Goal: Contribute content: Add original content to the website for others to see

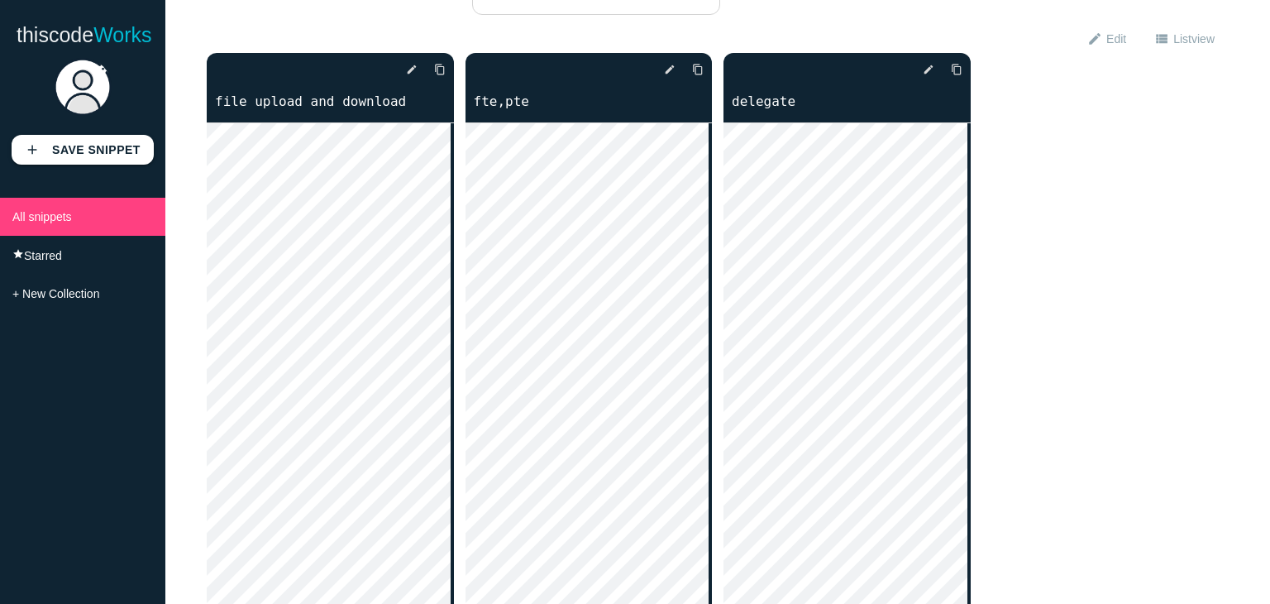
scroll to position [83, 0]
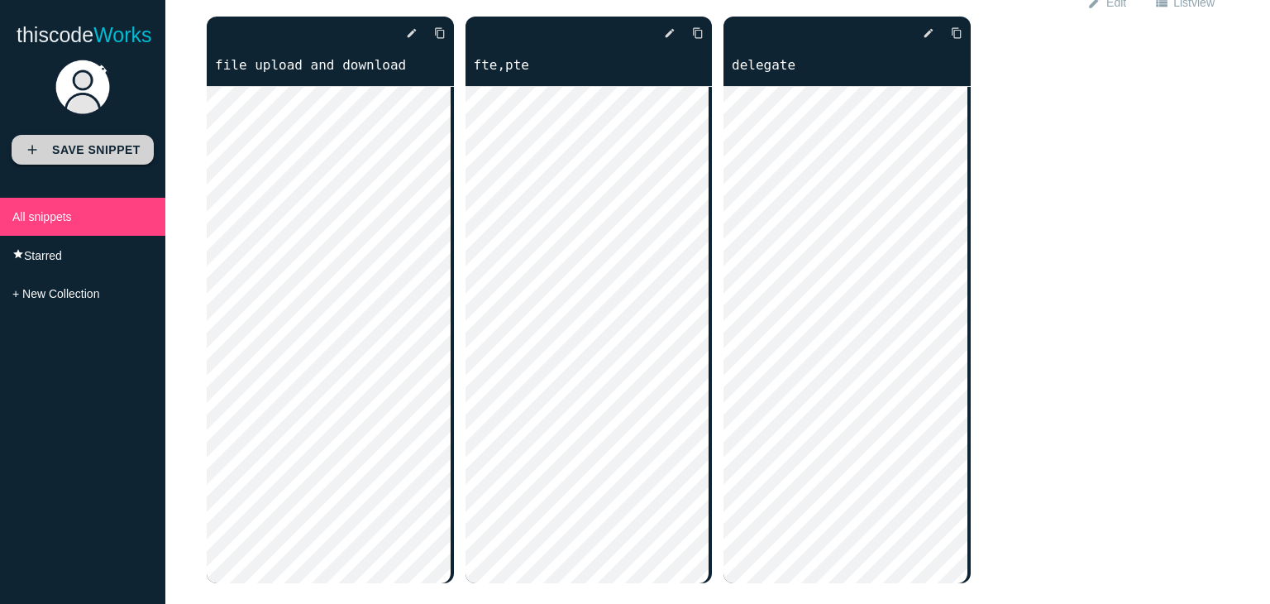
click at [77, 157] on link "add Save Snippet" at bounding box center [83, 150] width 142 height 30
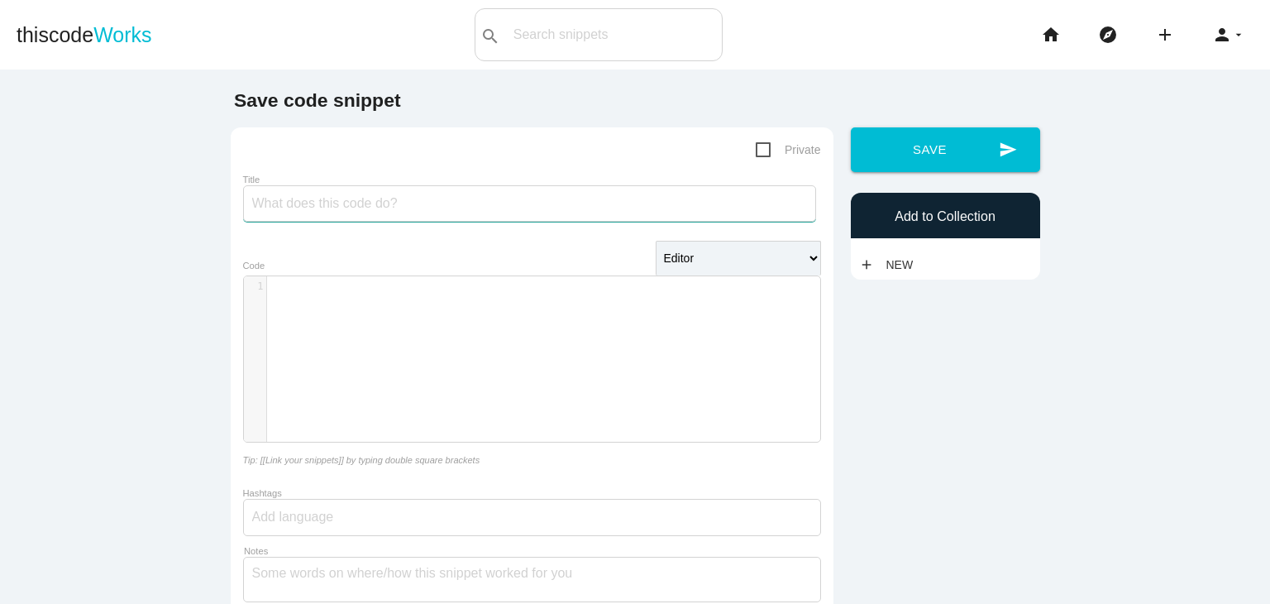
click at [433, 201] on input "Title" at bounding box center [529, 203] width 573 height 36
type input "task-6"
click at [434, 375] on div "​ x 1 ​" at bounding box center [544, 371] width 601 height 190
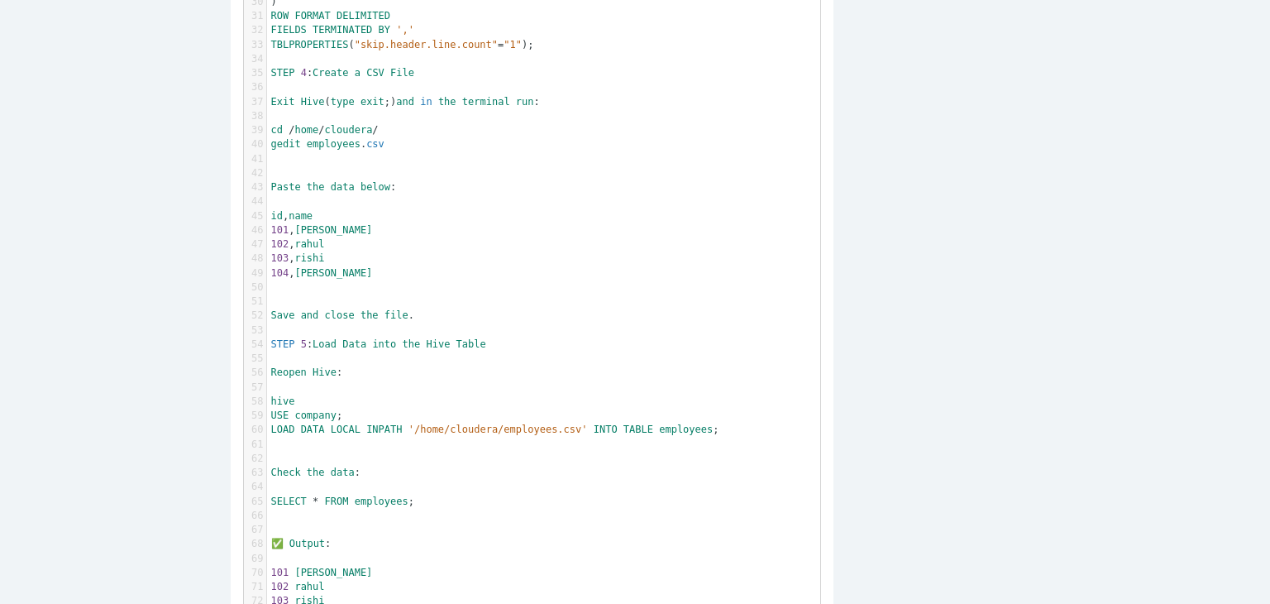
scroll to position [657, 0]
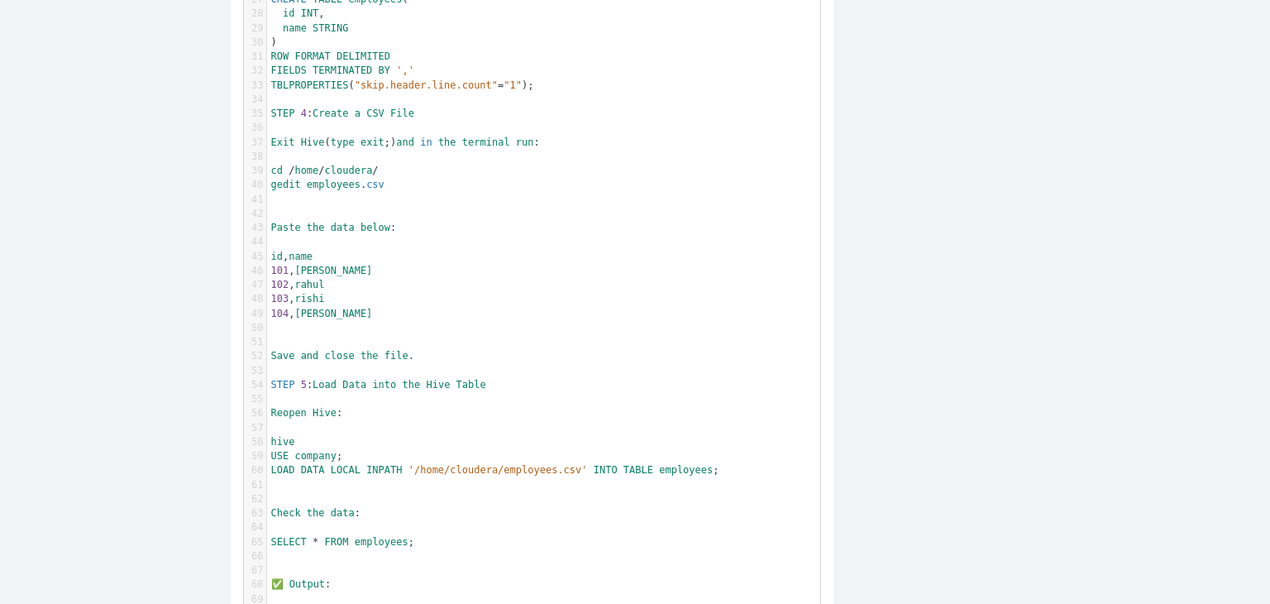
type textarea "STEP 1: Launch Hive Open the Terminal in Cloudera and type: hive You should see…"
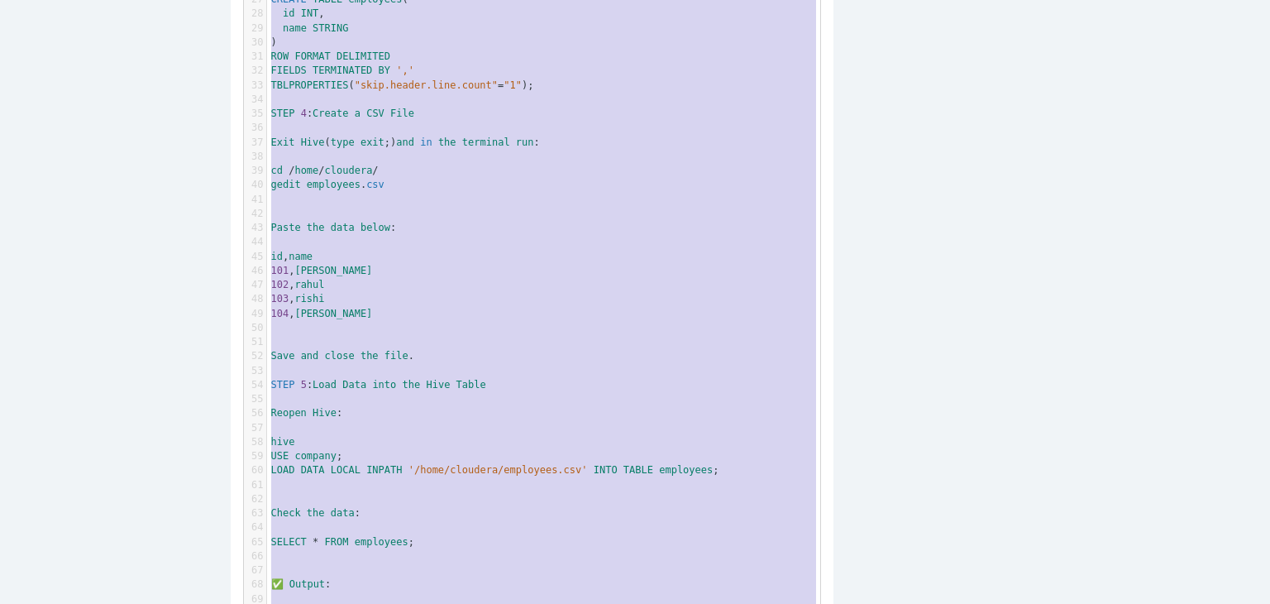
scroll to position [210, 0]
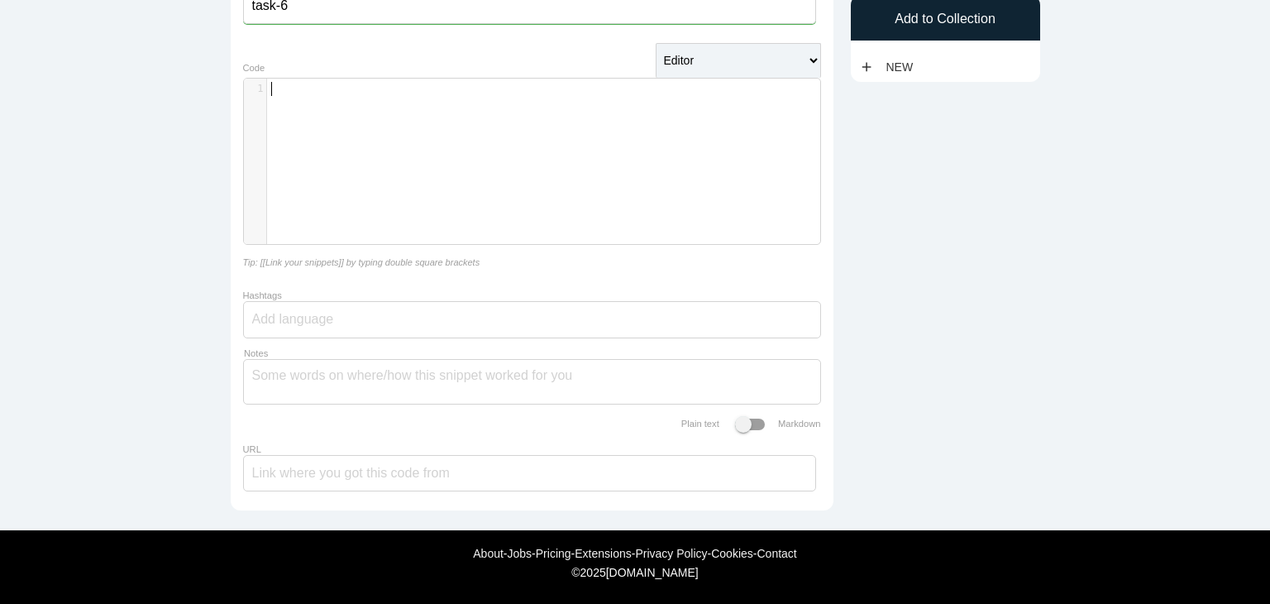
type textarea "​"
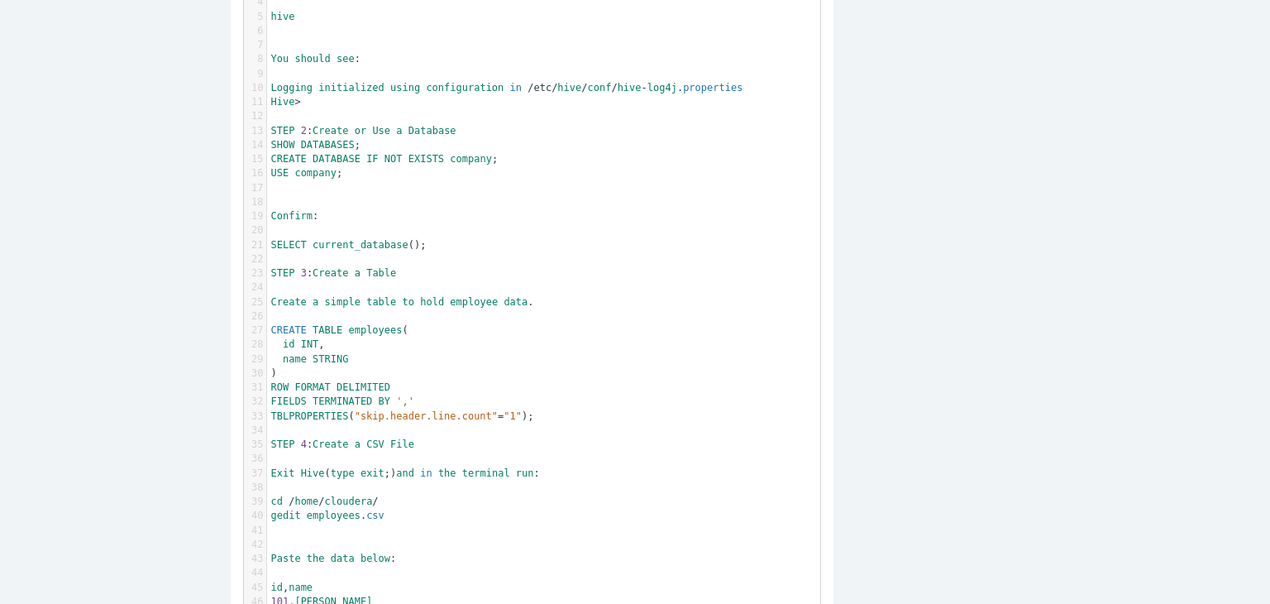
scroll to position [0, 0]
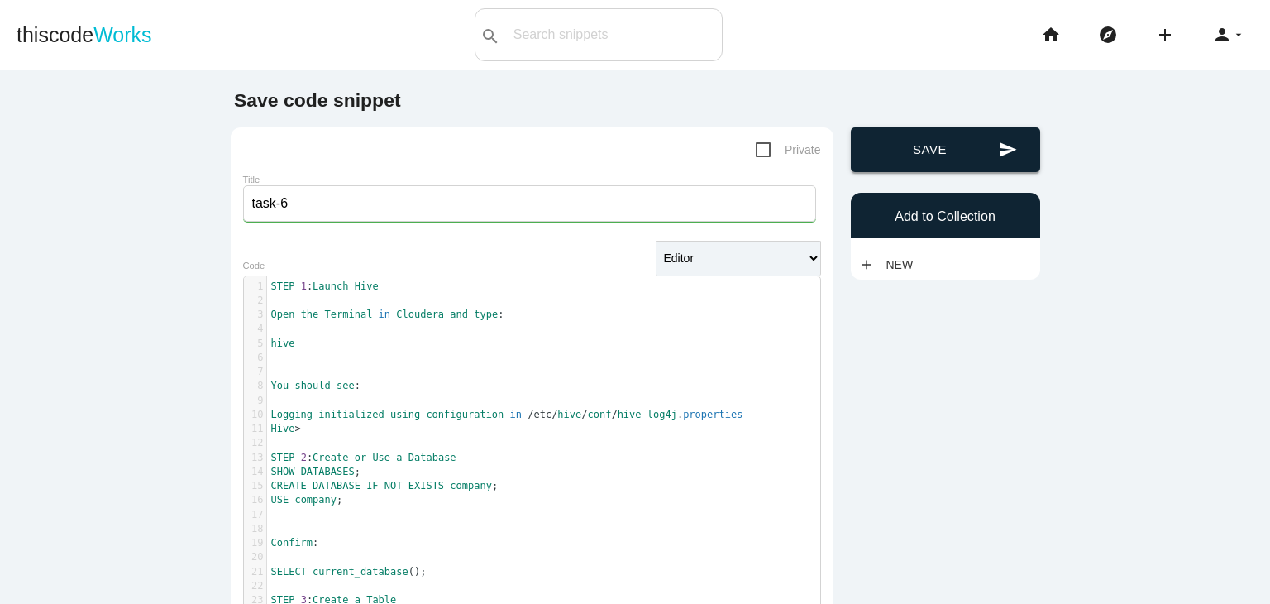
click at [871, 165] on button "send Save" at bounding box center [945, 149] width 189 height 45
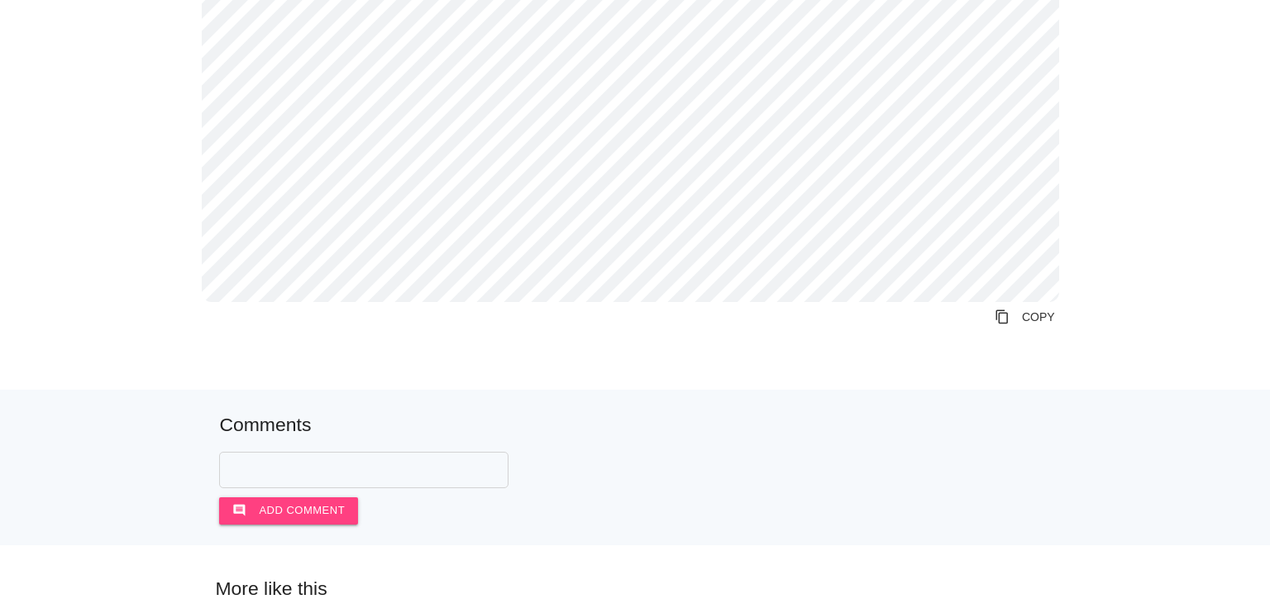
scroll to position [1819, 0]
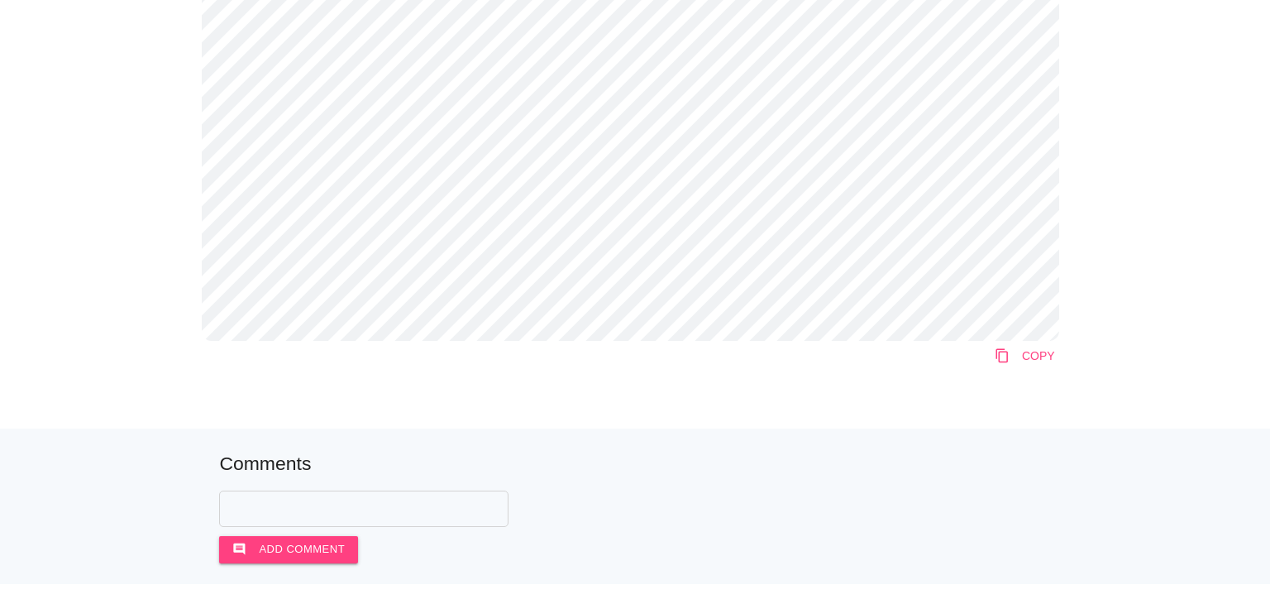
click at [1001, 351] on icon "content_copy" at bounding box center [1002, 356] width 15 height 30
